Goal: Task Accomplishment & Management: Use online tool/utility

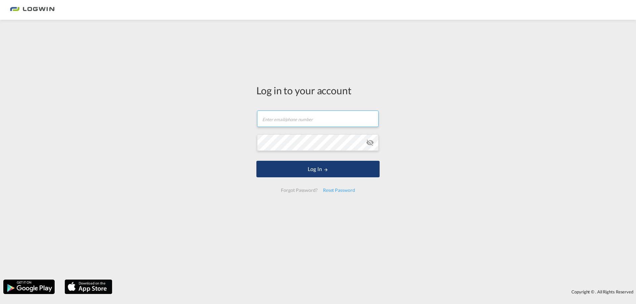
type input "[PERSON_NAME][EMAIL_ADDRESS][DOMAIN_NAME]"
click at [284, 173] on button "Log In" at bounding box center [317, 169] width 123 height 17
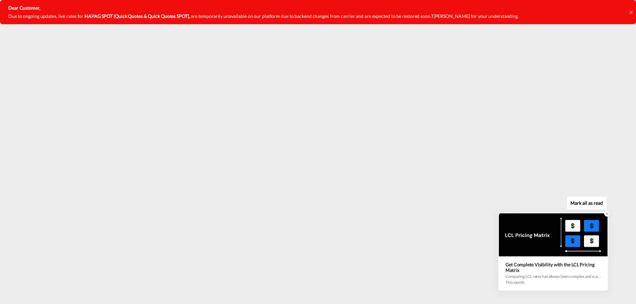
click at [606, 213] on icon at bounding box center [607, 214] width 2 height 2
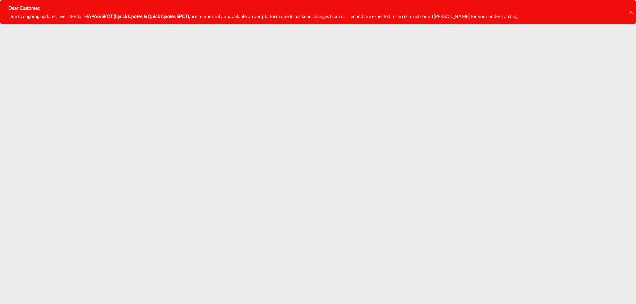
click at [631, 13] on icon at bounding box center [630, 11] width 3 height 3
